Goal: Task Accomplishment & Management: Use online tool/utility

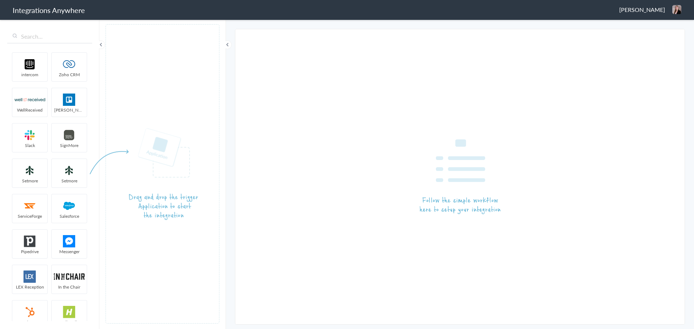
click at [654, 12] on span "[PERSON_NAME]" at bounding box center [642, 9] width 46 height 8
click at [664, 37] on li "Dashboard" at bounding box center [662, 37] width 50 height 11
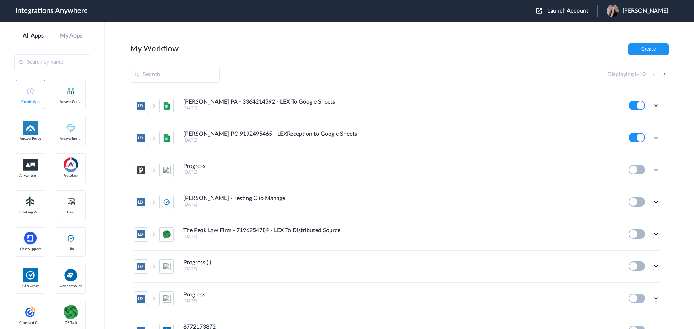
click at [645, 10] on span "Krystal Taylor" at bounding box center [645, 11] width 46 height 7
click at [590, 8] on button "Launch Account" at bounding box center [566, 11] width 61 height 7
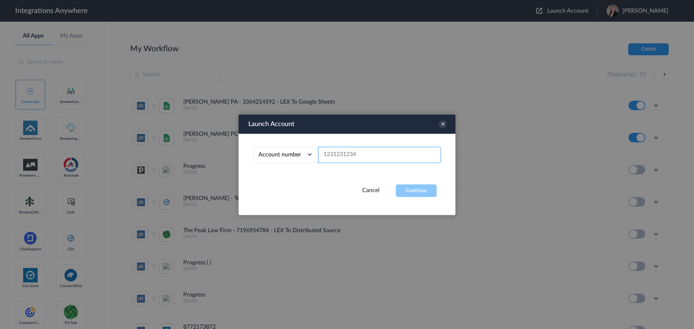
click at [342, 157] on input "text" at bounding box center [379, 155] width 123 height 16
paste input "9197690279"
type input "9197690279"
click at [422, 186] on button "Continue" at bounding box center [416, 190] width 41 height 13
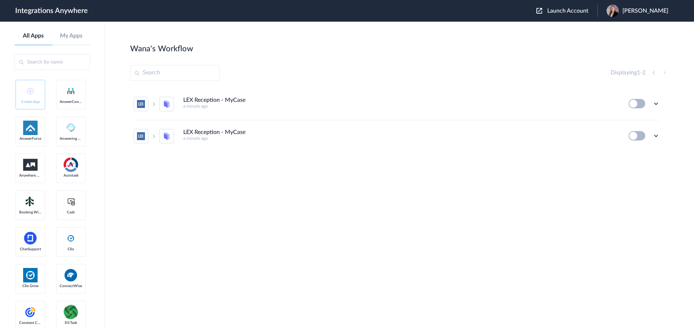
click at [650, 10] on span "Krystal Taylor" at bounding box center [645, 11] width 46 height 7
click at [630, 43] on li "Logout" at bounding box center [637, 42] width 78 height 13
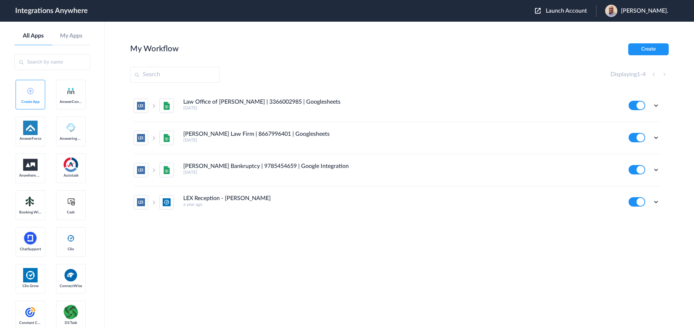
click at [586, 11] on span "Launch Account" at bounding box center [566, 11] width 41 height 6
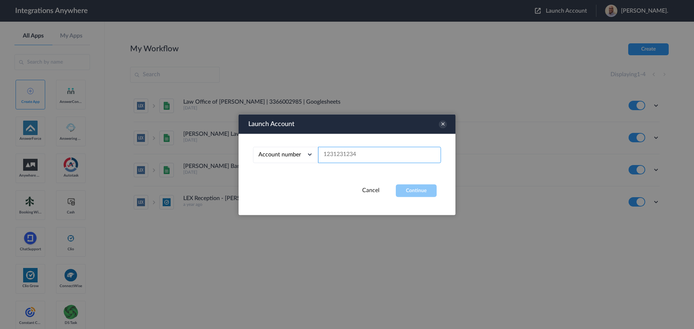
paste input "9197690279"
click at [414, 189] on button "Continue" at bounding box center [416, 190] width 41 height 13
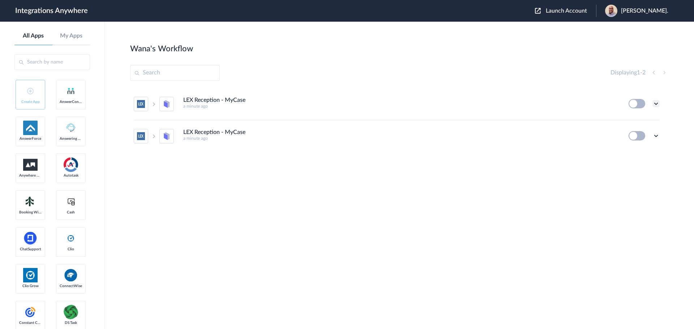
click at [658, 103] on icon at bounding box center [655, 103] width 7 height 7
click at [558, 114] on li "LEX Reception - MyCase a minute ago Edit Task history Delete" at bounding box center [397, 104] width 526 height 32
click at [657, 137] on icon at bounding box center [655, 135] width 7 height 7
click at [640, 181] on span "Delete" at bounding box center [633, 179] width 14 height 5
click at [643, 180] on span "Are you sure?" at bounding box center [631, 182] width 26 height 11
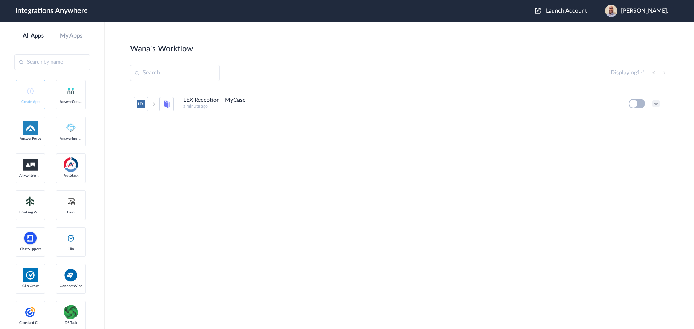
click at [659, 102] on icon at bounding box center [655, 103] width 7 height 7
click at [638, 120] on li "Edit" at bounding box center [636, 120] width 47 height 13
click at [561, 9] on span "Launch Account" at bounding box center [566, 11] width 41 height 6
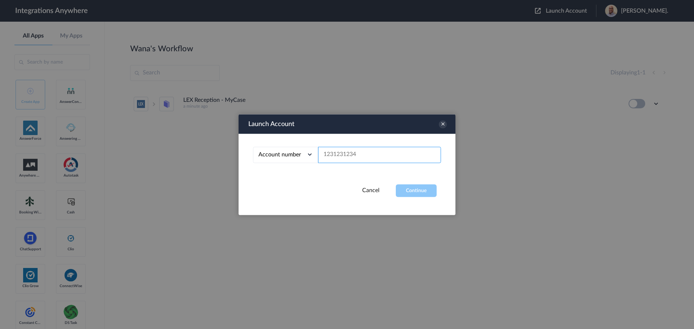
paste input "9197690279"
type input "9197690279"
click at [416, 190] on button "Continue" at bounding box center [416, 190] width 41 height 13
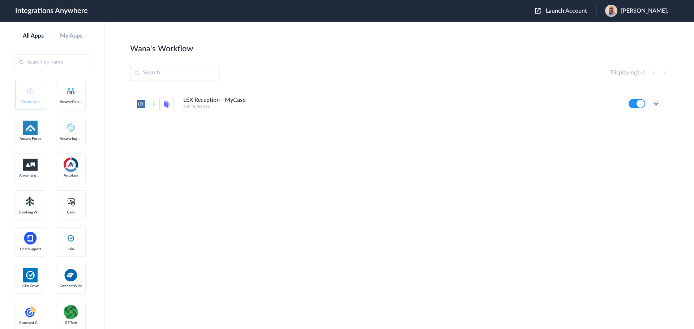
click at [658, 103] on icon at bounding box center [655, 103] width 7 height 7
click at [635, 118] on li "Edit" at bounding box center [636, 120] width 47 height 13
click at [658, 104] on icon at bounding box center [655, 103] width 7 height 7
click at [634, 131] on link "Task history" at bounding box center [635, 133] width 35 height 5
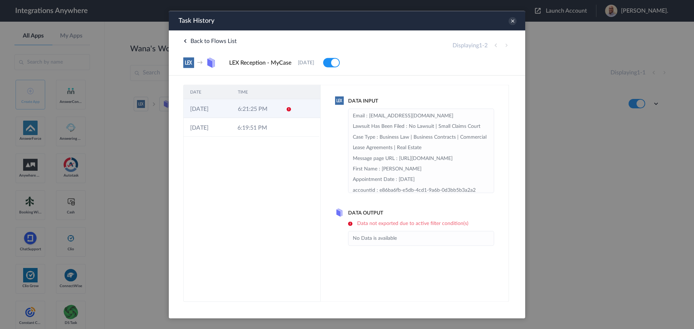
click at [261, 107] on td "6:21:25 PM" at bounding box center [255, 108] width 48 height 19
click at [512, 20] on icon at bounding box center [513, 21] width 8 height 8
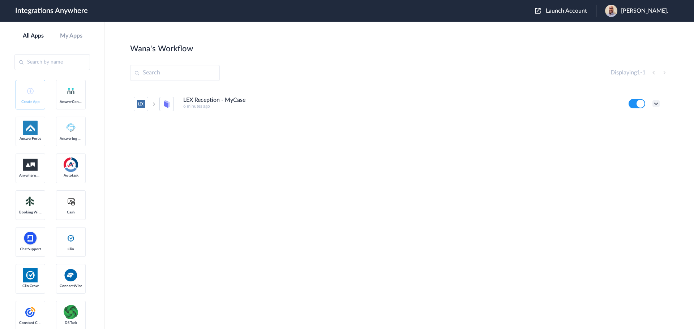
click at [655, 105] on icon at bounding box center [655, 103] width 7 height 7
click at [642, 123] on li "Edit" at bounding box center [636, 120] width 47 height 13
click at [658, 105] on icon at bounding box center [655, 103] width 7 height 7
click at [642, 133] on link "Task history" at bounding box center [635, 133] width 35 height 5
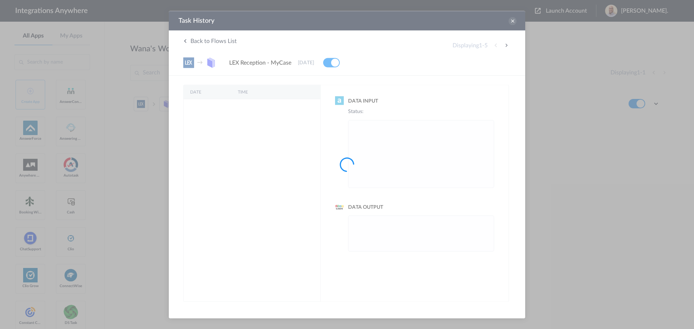
scroll to position [0, 0]
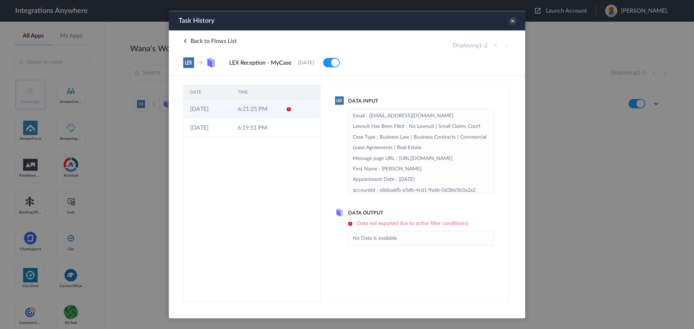
click at [275, 112] on td "6:21:25 PM" at bounding box center [255, 108] width 48 height 19
click at [289, 110] on icon at bounding box center [288, 109] width 6 height 6
click at [513, 21] on icon at bounding box center [513, 21] width 8 height 8
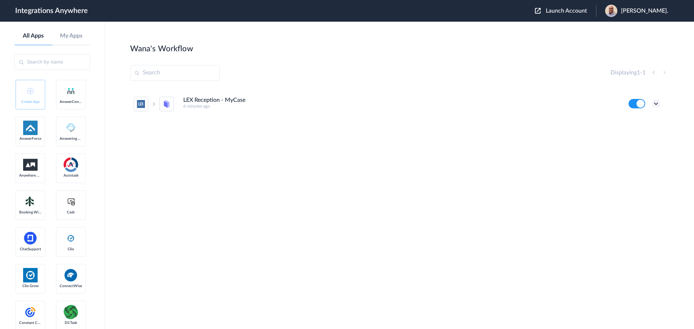
click at [658, 105] on icon at bounding box center [655, 103] width 7 height 7
click at [636, 134] on link "Task history" at bounding box center [635, 133] width 35 height 5
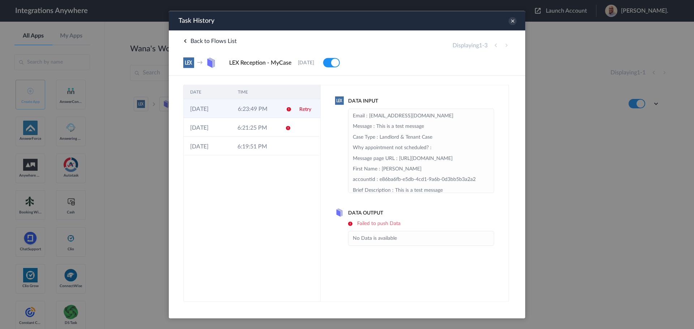
click at [307, 110] on link "Retry" at bounding box center [305, 109] width 12 height 5
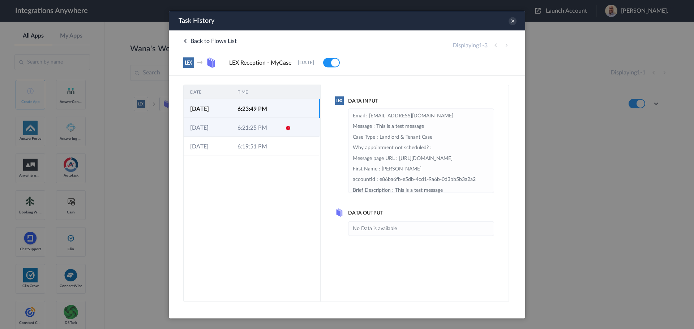
click at [297, 132] on td at bounding box center [305, 127] width 27 height 19
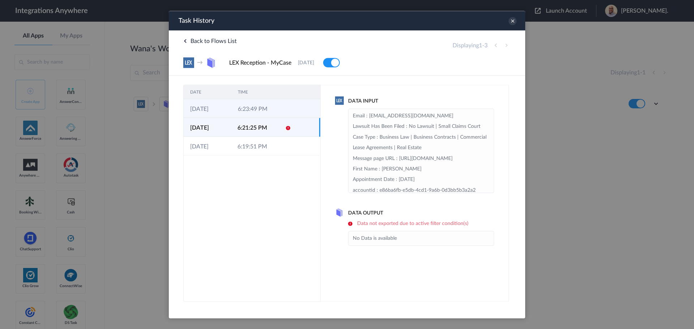
click at [297, 109] on td at bounding box center [306, 108] width 27 height 19
click at [295, 109] on td at bounding box center [305, 108] width 27 height 19
click at [290, 124] on td at bounding box center [286, 127] width 14 height 19
click at [281, 101] on td at bounding box center [286, 108] width 14 height 19
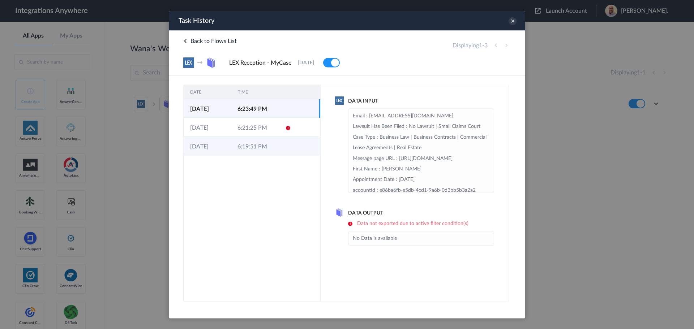
click at [262, 145] on td "6:19:51 PM" at bounding box center [254, 146] width 47 height 19
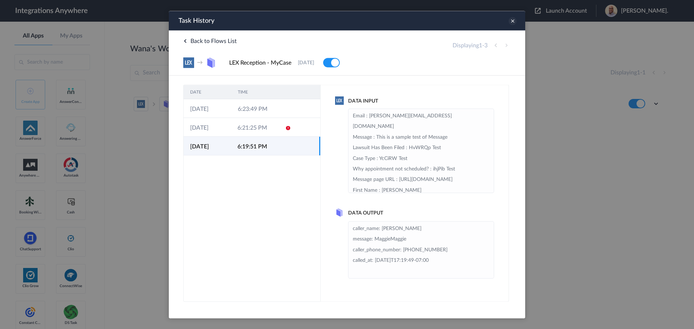
click at [512, 22] on icon at bounding box center [513, 21] width 8 height 8
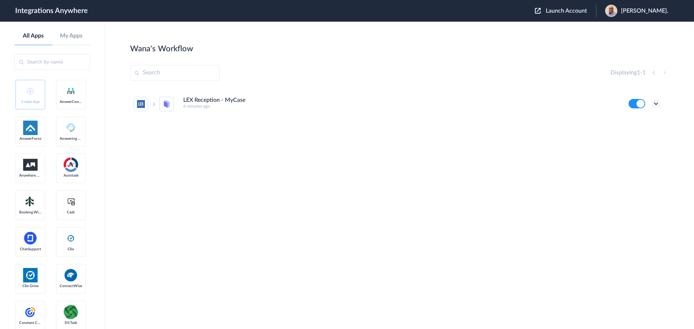
click at [654, 104] on icon at bounding box center [655, 103] width 7 height 7
click at [643, 133] on link "Task history" at bounding box center [635, 133] width 35 height 5
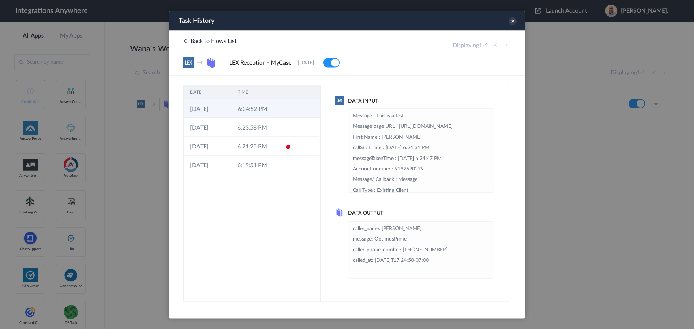
click at [266, 105] on td "6:24:52 PM" at bounding box center [255, 108] width 48 height 19
click at [274, 124] on td "6:23:58 PM" at bounding box center [254, 127] width 47 height 19
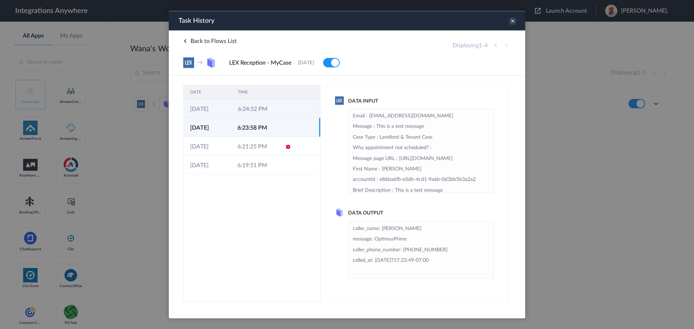
click at [279, 114] on tr "27-08-2025 6:24:52 PM" at bounding box center [252, 108] width 137 height 19
click at [279, 124] on td at bounding box center [286, 127] width 14 height 19
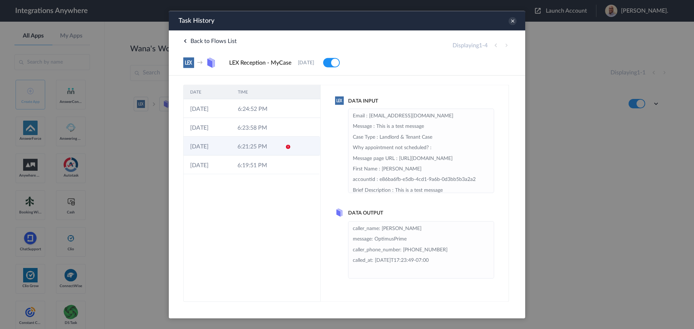
click at [267, 147] on td "6:21:25 PM" at bounding box center [254, 146] width 47 height 19
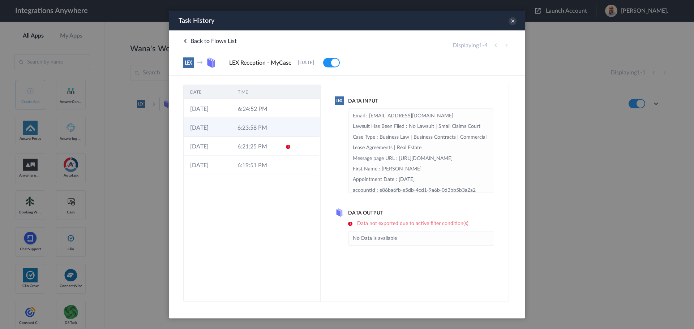
click at [269, 136] on tbody "27-08-2025 6:24:52 PM 27-08-2025 6:23:58 PM 27-08-2025 6:21:25 PM 27-08-2025 6:…" at bounding box center [252, 136] width 137 height 75
click at [270, 125] on td "6:23:58 PM" at bounding box center [254, 127] width 47 height 19
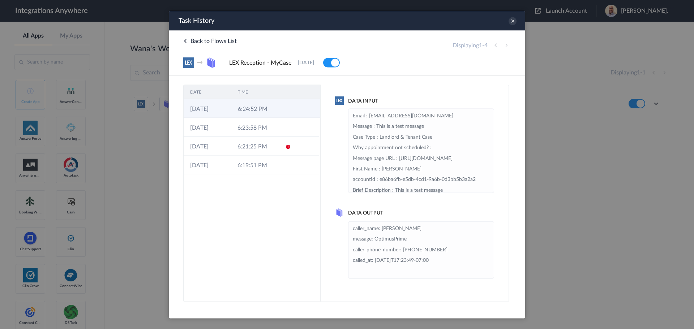
click at [277, 108] on td "6:24:52 PM" at bounding box center [255, 108] width 48 height 19
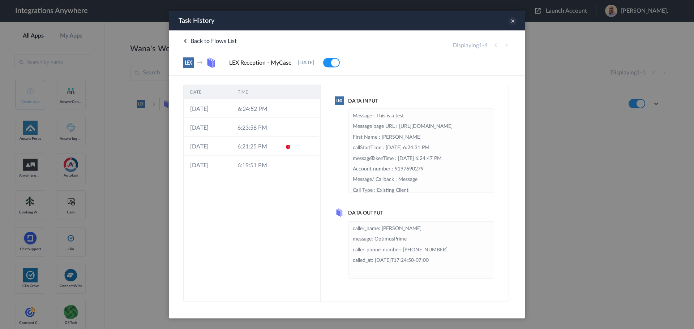
click at [514, 20] on icon at bounding box center [513, 21] width 8 height 8
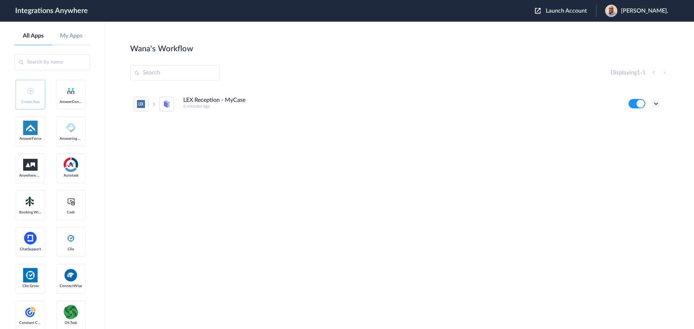
click at [656, 103] on icon at bounding box center [655, 103] width 7 height 7
click at [638, 120] on li "Edit" at bounding box center [636, 120] width 47 height 13
click at [657, 105] on icon at bounding box center [655, 103] width 7 height 7
click at [646, 117] on li "Edit" at bounding box center [636, 120] width 47 height 13
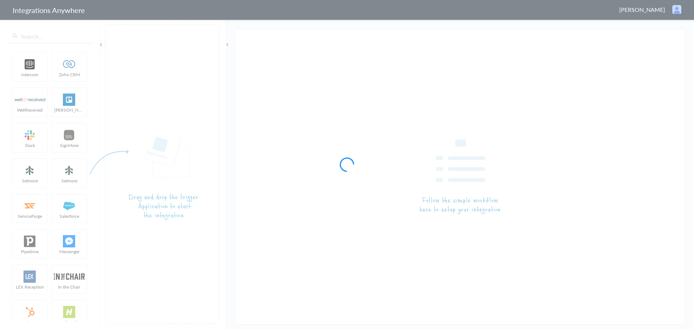
type input "LEX Reception - MyCase"
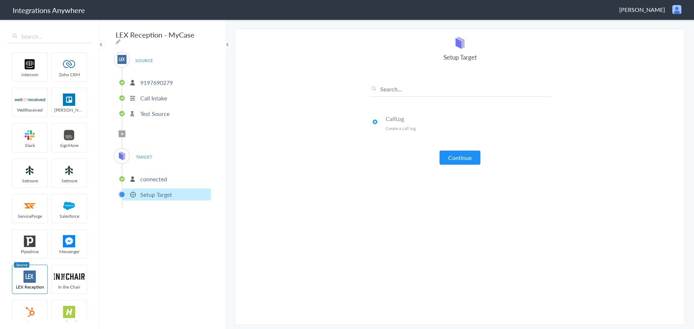
click at [146, 153] on span "TARGET" at bounding box center [143, 157] width 27 height 10
click at [467, 159] on button "Continue" at bounding box center [460, 158] width 41 height 14
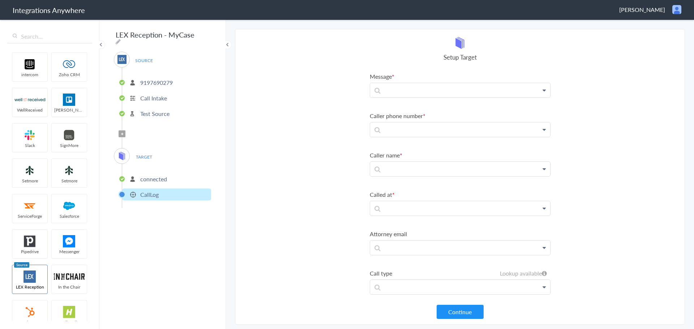
click at [160, 80] on p "9197690279" at bounding box center [156, 82] width 33 height 8
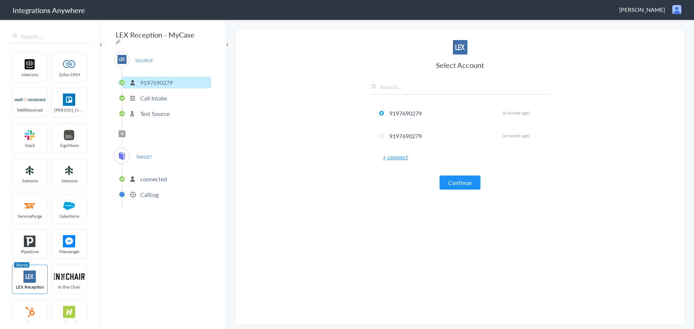
click at [155, 94] on p "Call Intake" at bounding box center [153, 98] width 27 height 8
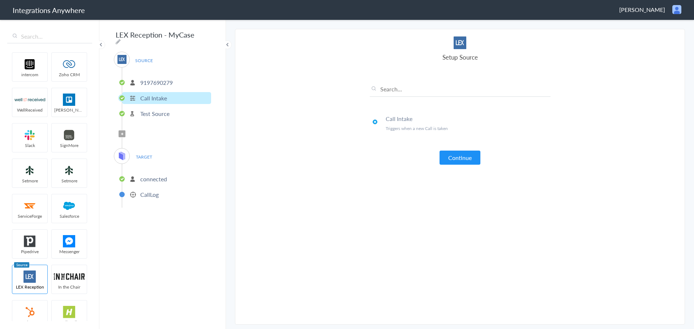
click at [152, 112] on p "Test Source" at bounding box center [154, 114] width 29 height 8
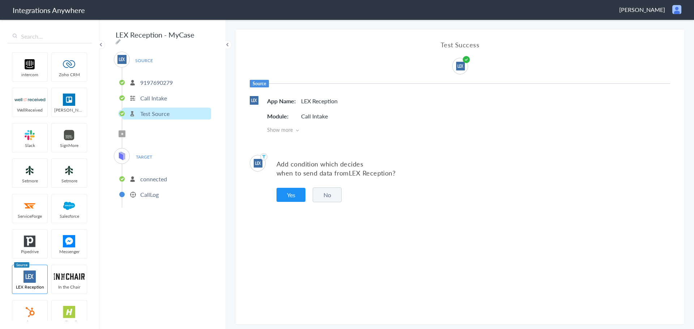
click at [153, 177] on p "connected" at bounding box center [153, 179] width 27 height 8
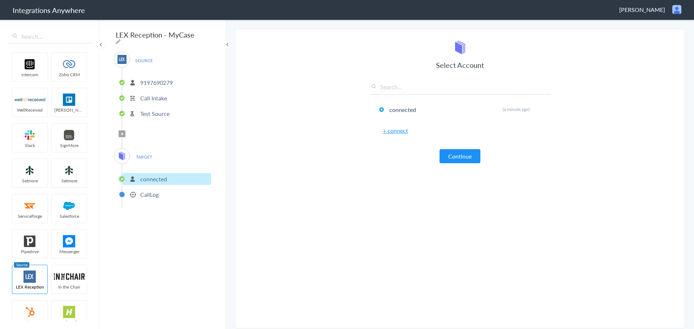
click at [161, 112] on p "Test Source" at bounding box center [154, 114] width 29 height 8
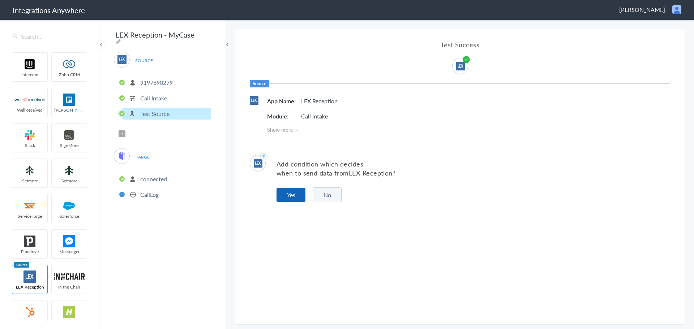
click at [287, 196] on button "Yes" at bounding box center [291, 195] width 29 height 14
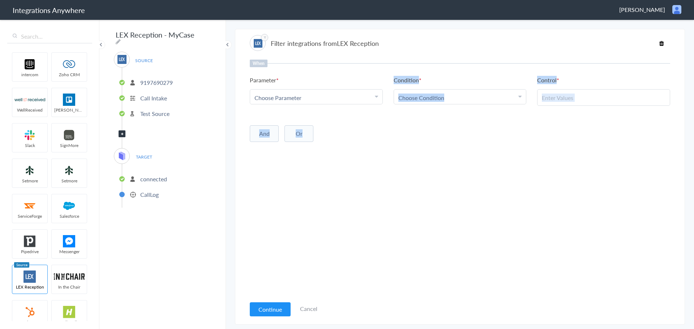
click at [338, 108] on div "When Parameter Choose Parameter First Name Last Name Email Phone Case Name/Numb…" at bounding box center [460, 178] width 420 height 237
click at [344, 98] on div "Choose Parameter" at bounding box center [316, 98] width 124 height 8
click at [329, 114] on input "text" at bounding box center [316, 118] width 132 height 16
type input "call clos"
click at [292, 136] on link "Call Closing Note" at bounding box center [316, 133] width 132 height 16
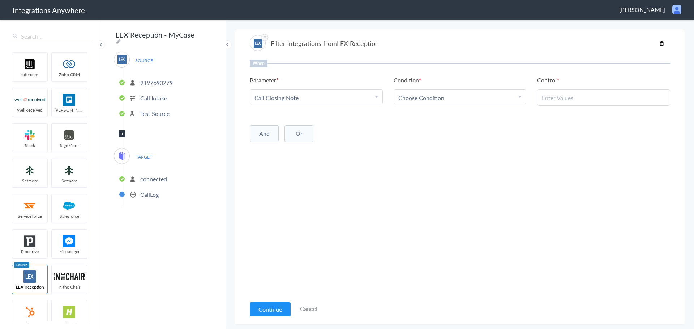
click at [470, 94] on div "Choose Condition" at bounding box center [460, 98] width 124 height 8
click at [424, 163] on link "Does Not Exists" at bounding box center [460, 165] width 132 height 16
click at [265, 129] on button "And" at bounding box center [264, 132] width 29 height 17
click at [295, 146] on span "Choose Parameter" at bounding box center [277, 147] width 47 height 8
click at [294, 167] on input "text" at bounding box center [316, 167] width 132 height 16
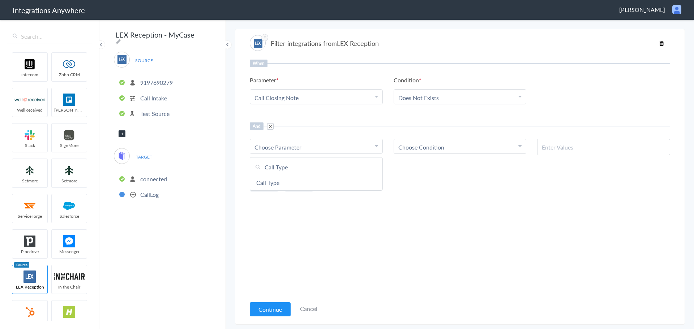
type input "call type"
click at [281, 183] on link "Call Type" at bounding box center [316, 183] width 132 height 16
click at [459, 144] on div "Choose Condition" at bounding box center [460, 147] width 124 height 8
click at [427, 184] on link "Contains" at bounding box center [460, 183] width 132 height 16
click at [608, 145] on input "text" at bounding box center [604, 147] width 124 height 8
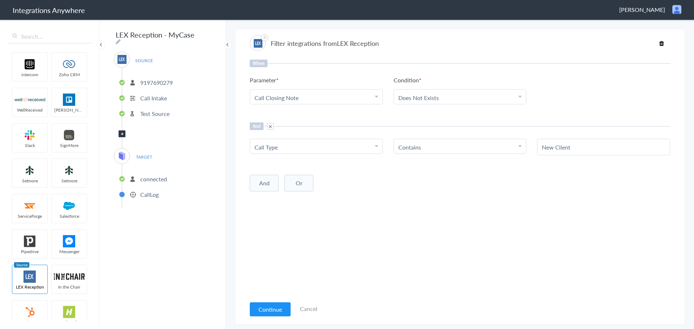
type input "New Client"
click at [269, 187] on button "And" at bounding box center [264, 183] width 29 height 17
click at [312, 204] on link "Choose Parameter" at bounding box center [316, 197] width 132 height 14
click at [296, 217] on input "text" at bounding box center [316, 218] width 132 height 16
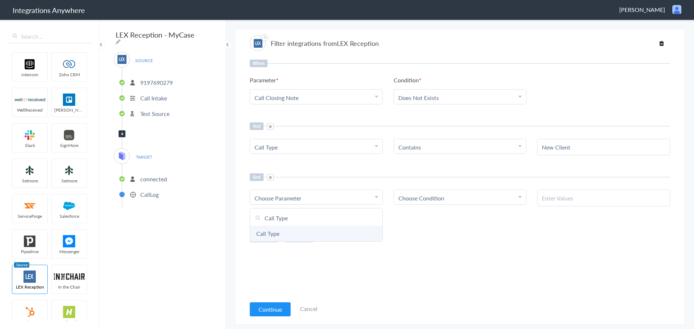
type input "Call Type"
click at [268, 237] on link "Call Type" at bounding box center [316, 234] width 132 height 16
click at [441, 200] on span "Choose Condition" at bounding box center [421, 198] width 46 height 8
click at [448, 236] on link "Contains" at bounding box center [460, 234] width 132 height 16
click at [560, 199] on input "text" at bounding box center [604, 198] width 124 height 8
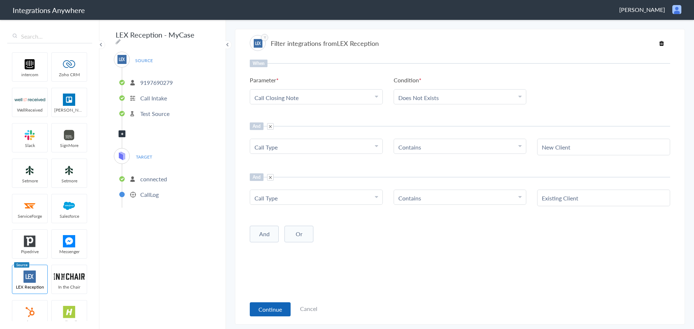
type input "Existing Client"
click at [272, 308] on button "Continue" at bounding box center [270, 310] width 41 height 14
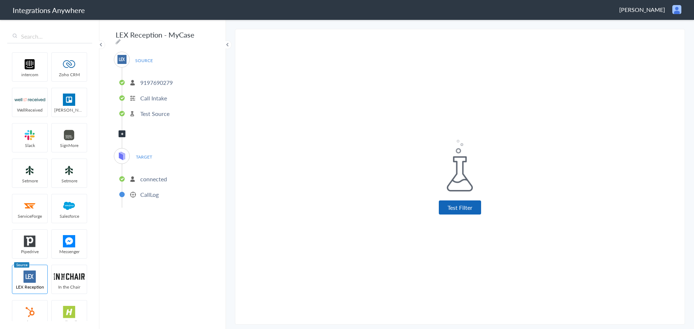
click at [467, 210] on button "Test Filter" at bounding box center [460, 208] width 42 height 14
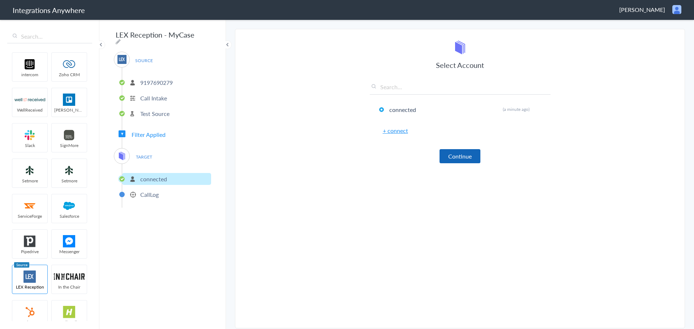
click at [457, 154] on button "Continue" at bounding box center [460, 156] width 41 height 14
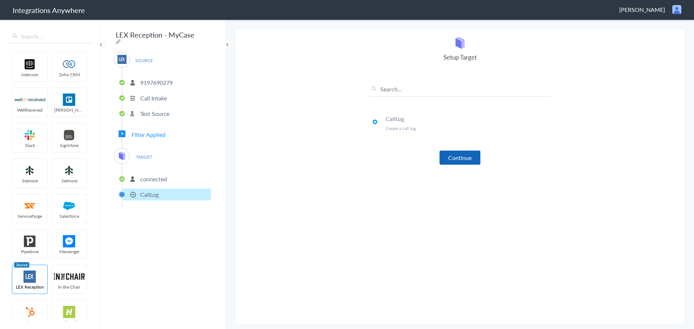
click at [459, 158] on button "Continue" at bounding box center [460, 158] width 41 height 14
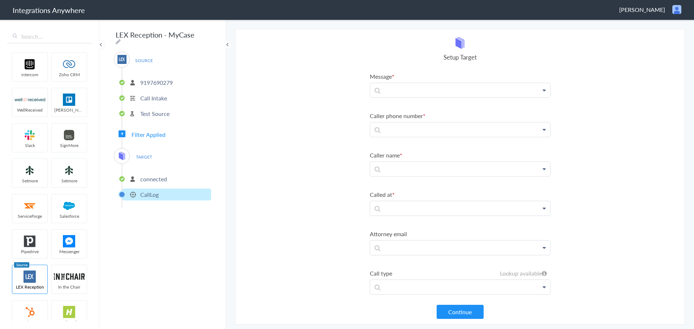
click at [543, 89] on icon at bounding box center [544, 90] width 3 height 6
click at [414, 112] on link "First Name" at bounding box center [460, 111] width 180 height 16
click at [507, 87] on p "First Name" at bounding box center [460, 92] width 180 height 18
click at [432, 134] on link "Last Name" at bounding box center [460, 131] width 180 height 16
click at [489, 133] on p at bounding box center [460, 133] width 180 height 14
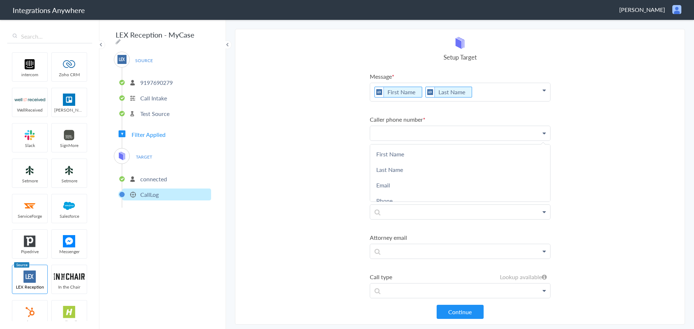
click at [536, 135] on p at bounding box center [460, 133] width 180 height 14
click at [406, 198] on link "Phone" at bounding box center [460, 201] width 180 height 16
click at [543, 175] on icon at bounding box center [544, 177] width 3 height 6
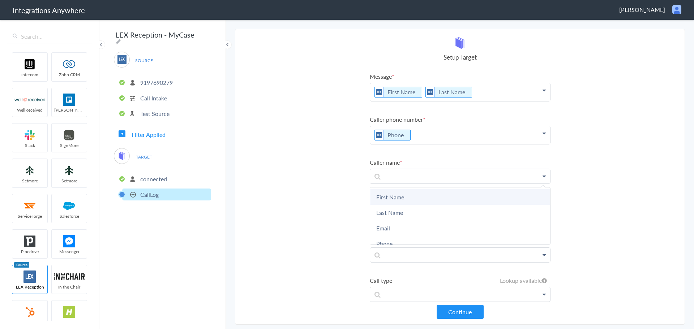
click at [404, 200] on link "First Name" at bounding box center [460, 197] width 180 height 16
click at [500, 225] on p at bounding box center [460, 219] width 180 height 14
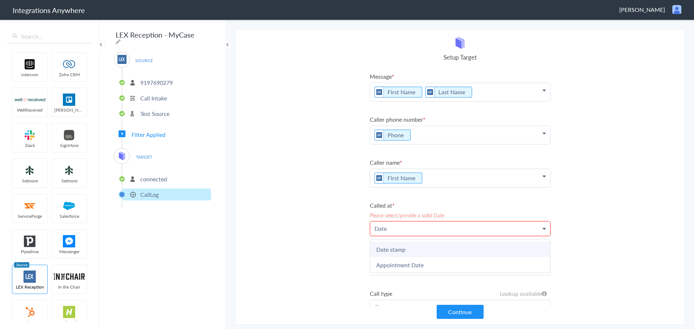
click at [414, 249] on link "Date stamp" at bounding box center [460, 250] width 180 height 16
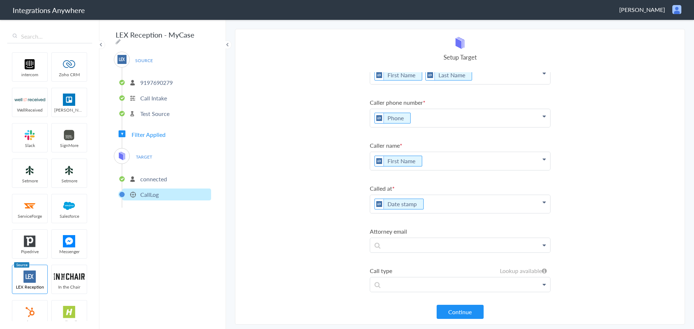
scroll to position [16, 0]
click at [450, 310] on button "Continue" at bounding box center [460, 312] width 47 height 14
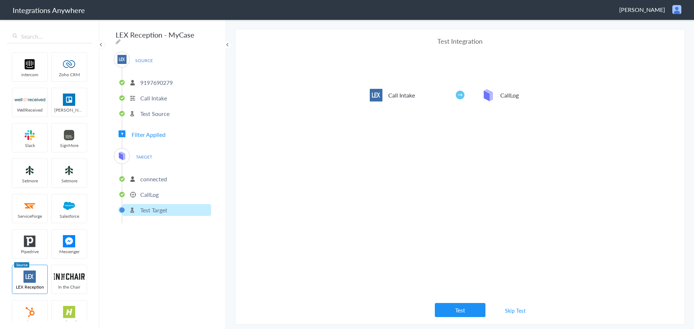
click at [462, 302] on div "Test Integration Call Intake CallLog View test data Your Integration has been s…" at bounding box center [460, 177] width 181 height 281
click at [455, 304] on button "Test" at bounding box center [460, 310] width 51 height 14
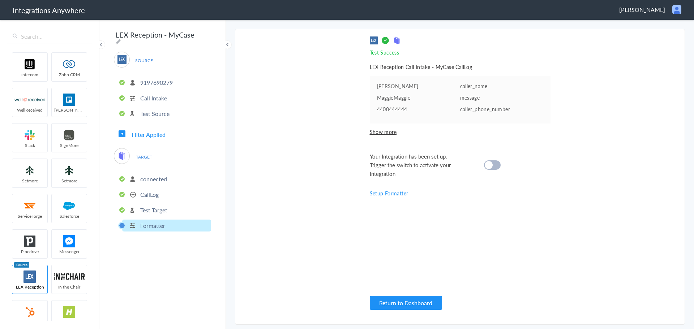
click at [492, 166] on cite at bounding box center [489, 165] width 8 height 8
click at [410, 303] on button "Return to Dashboard" at bounding box center [406, 303] width 72 height 14
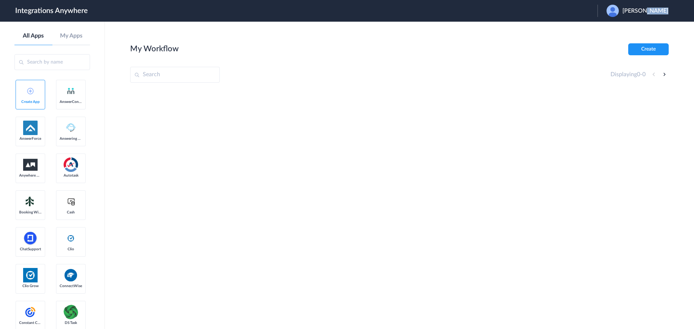
click at [652, 13] on div "[PERSON_NAME]" at bounding box center [641, 11] width 69 height 12
click at [639, 11] on span "[PERSON_NAME]" at bounding box center [645, 11] width 46 height 7
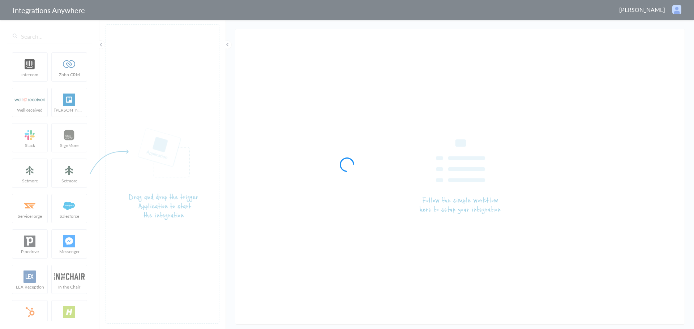
type input "LEX Reception - MyCase"
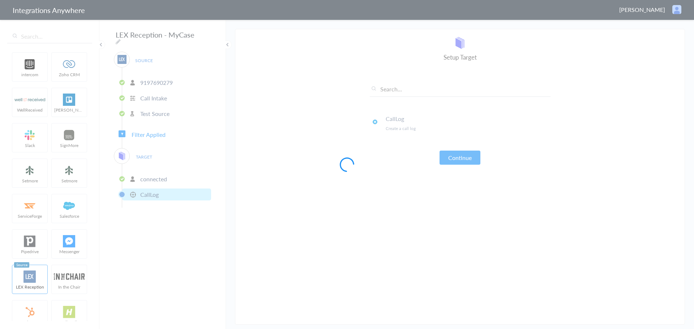
click at [147, 134] on div at bounding box center [347, 164] width 694 height 329
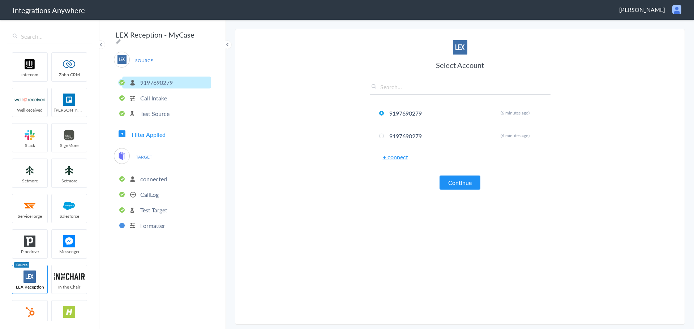
click at [148, 134] on span "Filter Applied" at bounding box center [149, 134] width 34 height 8
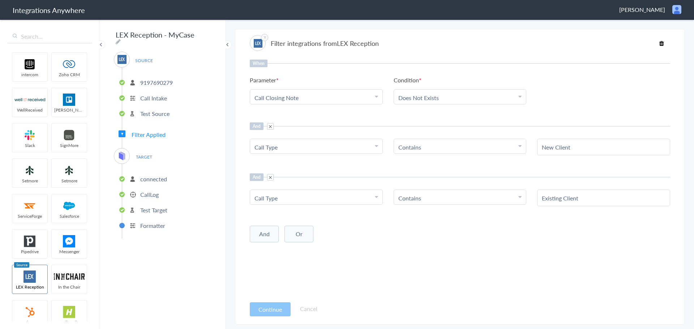
click at [269, 176] on span at bounding box center [270, 177] width 7 height 7
click at [309, 180] on button "Or" at bounding box center [298, 183] width 29 height 17
click at [341, 200] on div "Choose Parameter" at bounding box center [316, 198] width 124 height 8
click at [301, 217] on input "text" at bounding box center [316, 218] width 132 height 16
type input "Call Type"
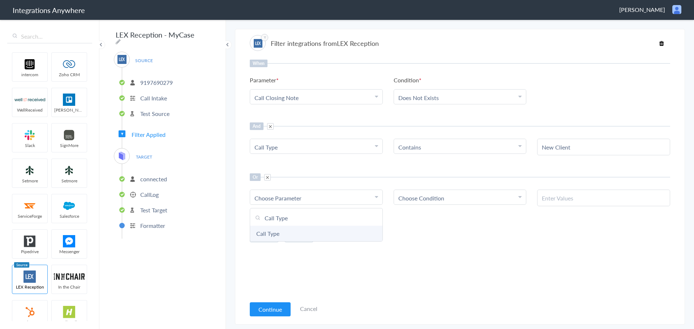
click at [265, 230] on link "Call Type" at bounding box center [316, 234] width 132 height 16
click at [445, 197] on div "Choose Condition" at bounding box center [460, 198] width 124 height 8
drag, startPoint x: 437, startPoint y: 234, endPoint x: 444, endPoint y: 233, distance: 7.0
click at [437, 234] on link "Contains" at bounding box center [460, 234] width 132 height 16
click at [572, 198] on input "text" at bounding box center [604, 198] width 124 height 8
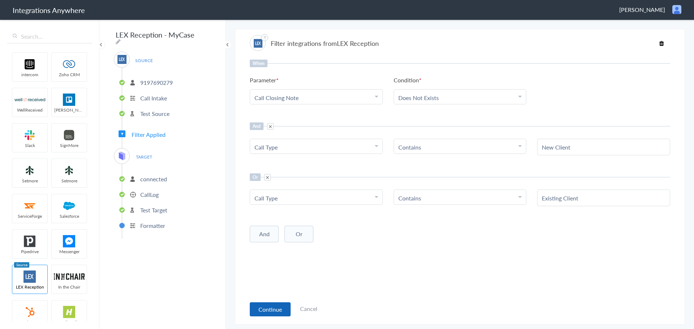
type input "Existing Client"
click at [277, 311] on button "Continue" at bounding box center [270, 310] width 41 height 14
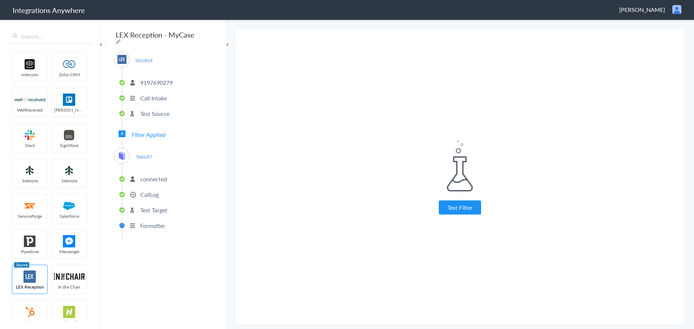
drag, startPoint x: 454, startPoint y: 209, endPoint x: 465, endPoint y: 213, distance: 11.7
click at [455, 209] on button "Test Filter" at bounding box center [460, 208] width 42 height 14
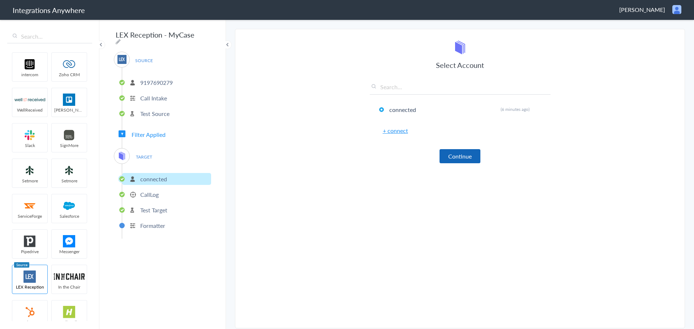
click at [467, 157] on button "Continue" at bounding box center [460, 156] width 41 height 14
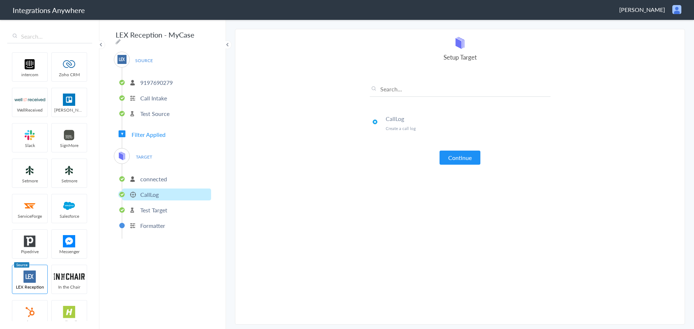
click at [459, 162] on button "Continue" at bounding box center [460, 158] width 41 height 14
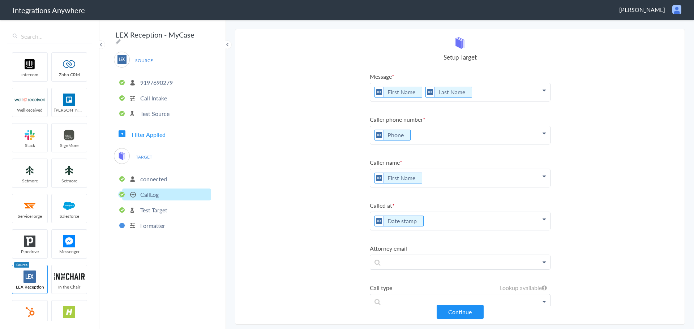
scroll to position [17, 0]
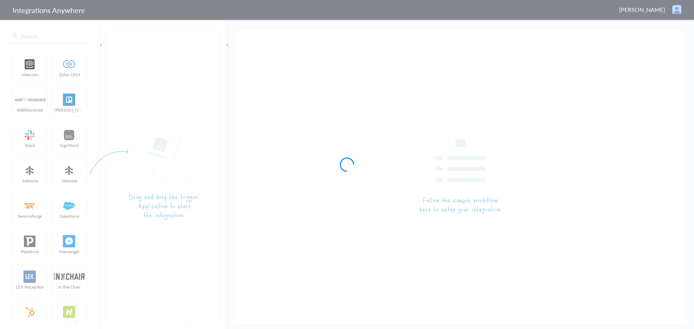
type input "LEX Reception - MyCase"
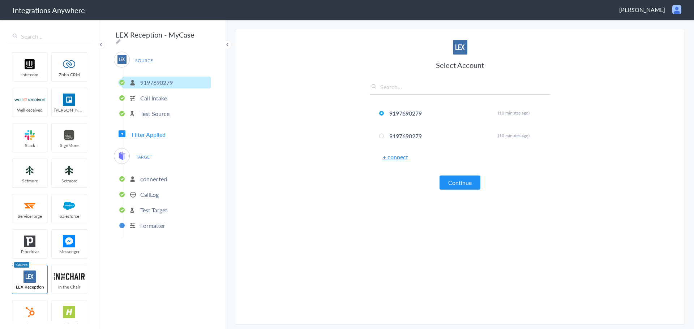
click at [146, 154] on span "TARGET" at bounding box center [143, 157] width 27 height 10
click at [152, 206] on p "Test Target" at bounding box center [153, 210] width 27 height 8
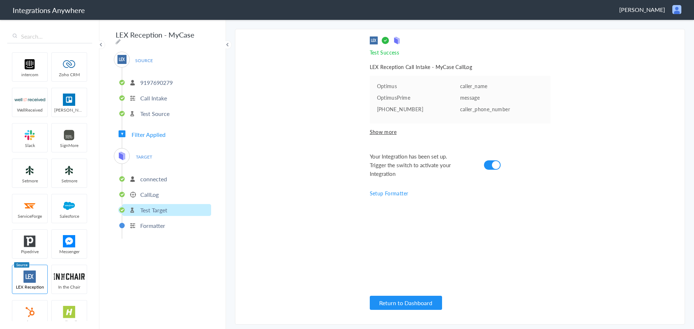
click at [159, 189] on li "CallLog" at bounding box center [166, 195] width 89 height 12
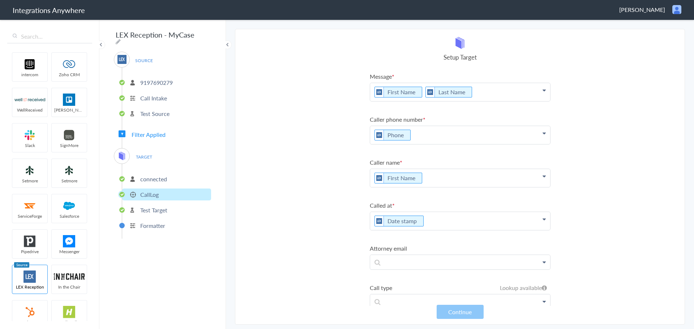
scroll to position [17, 0]
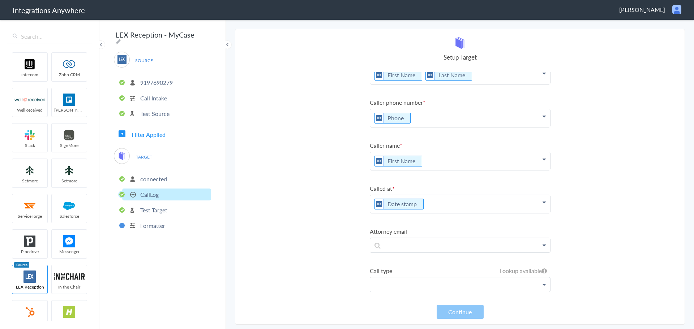
click at [532, 284] on p at bounding box center [460, 285] width 180 height 14
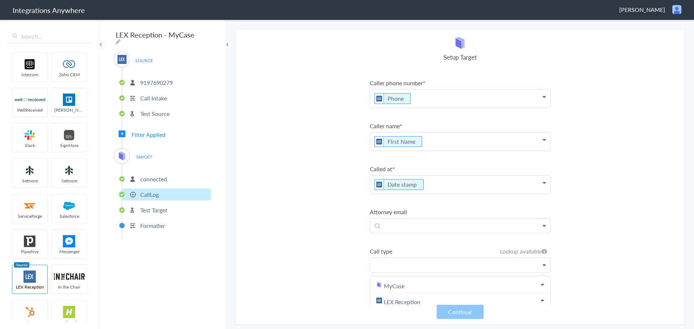
scroll to position [46, 0]
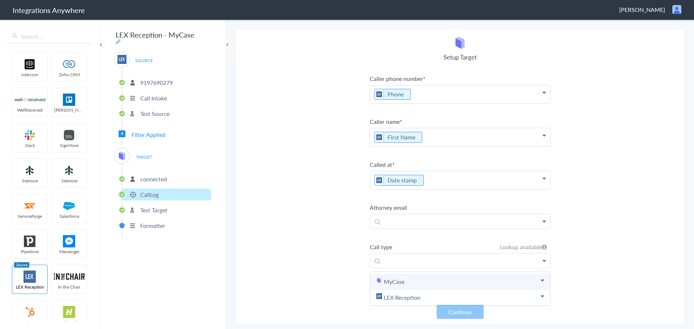
click at [541, 278] on icon at bounding box center [542, 281] width 3 height 6
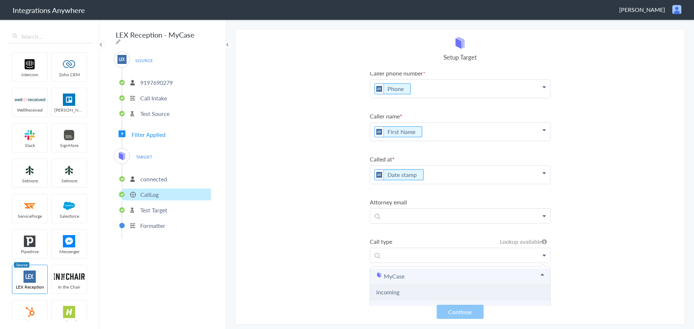
click at [451, 292] on li "incoming" at bounding box center [460, 292] width 180 height 16
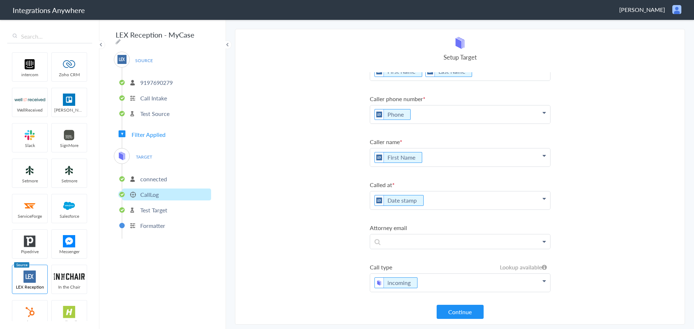
scroll to position [21, 0]
click at [457, 315] on button "Continue" at bounding box center [460, 312] width 47 height 14
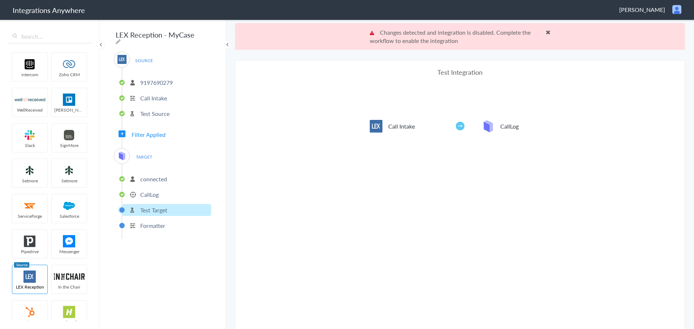
click at [546, 32] on span at bounding box center [548, 32] width 5 height 6
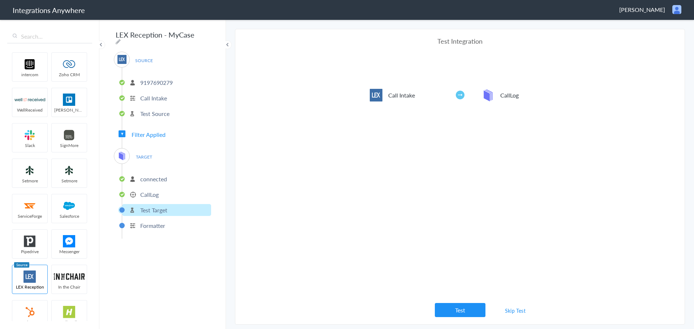
click at [461, 311] on button "Test" at bounding box center [460, 310] width 51 height 14
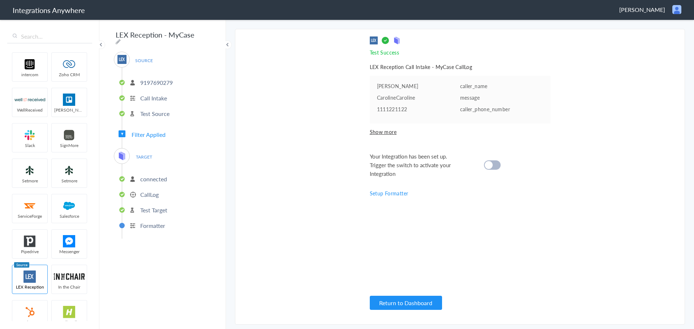
click at [497, 166] on div at bounding box center [492, 164] width 17 height 9
click at [408, 303] on button "Return to Dashboard" at bounding box center [406, 303] width 72 height 14
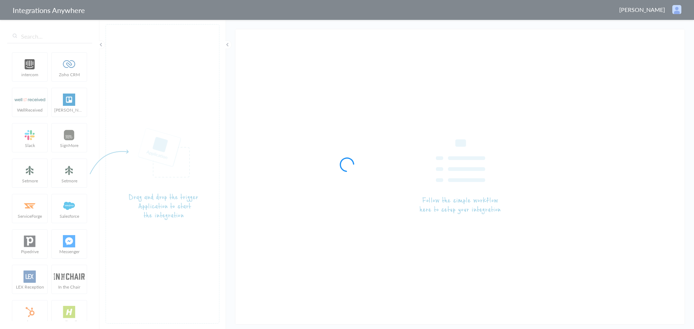
type input "LEX Reception - MyCase"
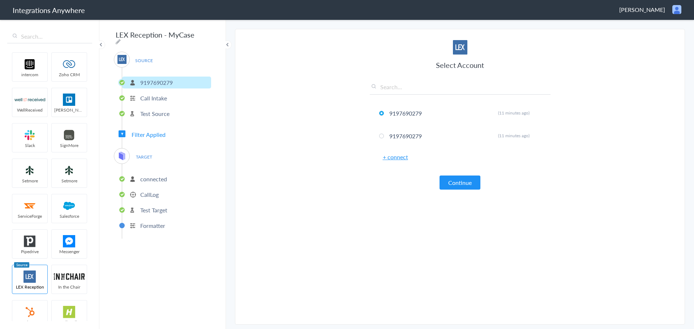
click at [147, 178] on p "connected" at bounding box center [153, 179] width 27 height 8
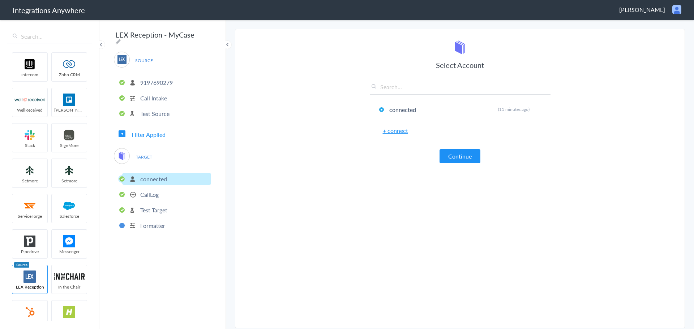
click at [148, 190] on p "CallLog" at bounding box center [149, 194] width 18 height 8
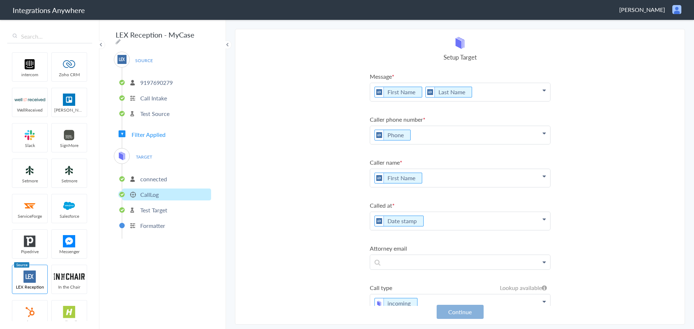
click at [469, 316] on button "Continue" at bounding box center [460, 312] width 47 height 14
click at [683, 139] on section "Select Account 9197690279 Rename Delete (11 minutes ago) 9197690279 Rename Dele…" at bounding box center [460, 177] width 450 height 296
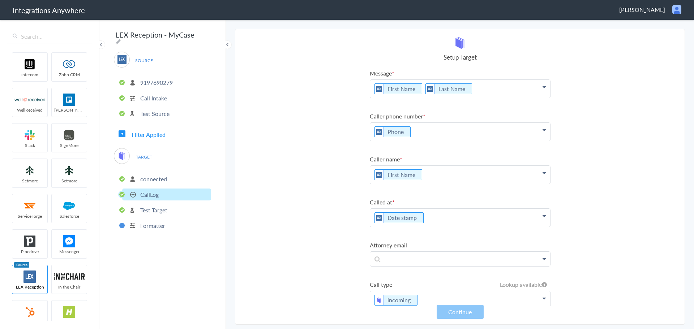
scroll to position [21, 0]
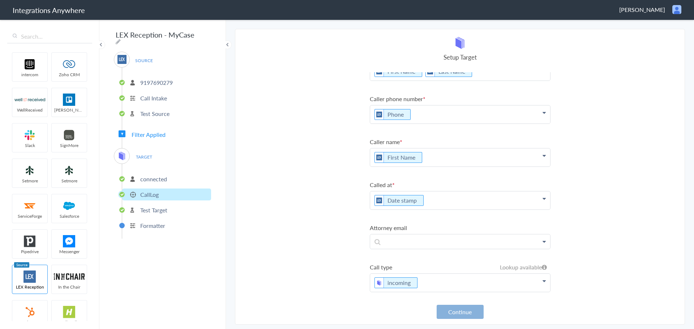
click at [461, 315] on button "Continue" at bounding box center [460, 312] width 47 height 14
click at [654, 106] on section "Select Account 9197690279 Rename Delete (11 minutes ago) 9197690279 Rename Dele…" at bounding box center [460, 177] width 450 height 296
